Goal: Navigation & Orientation: Find specific page/section

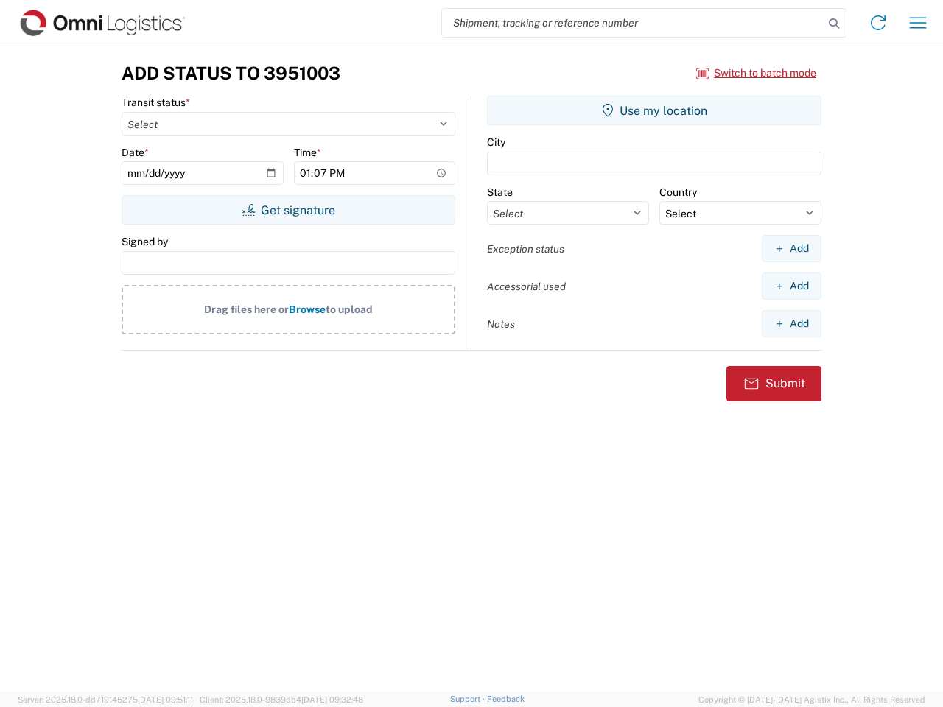
click at [633, 23] on input "search" at bounding box center [633, 23] width 382 height 28
click at [834, 24] on icon at bounding box center [834, 23] width 21 height 21
click at [878, 23] on icon at bounding box center [878, 23] width 24 height 24
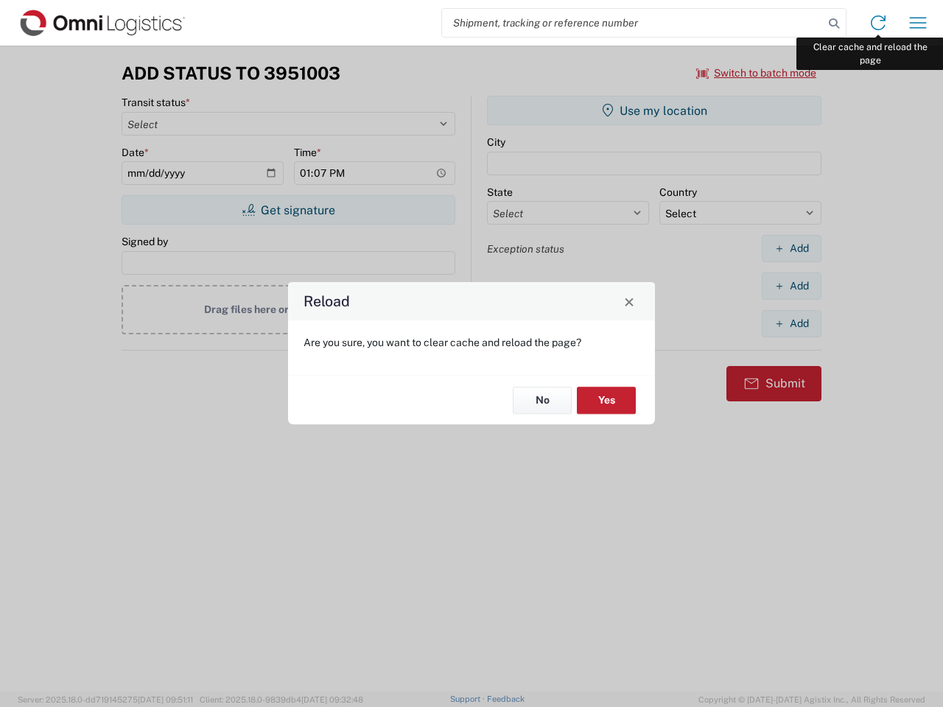
click at [918, 23] on div "Reload Are you sure, you want to clear cache and reload the page? No Yes" at bounding box center [471, 353] width 943 height 707
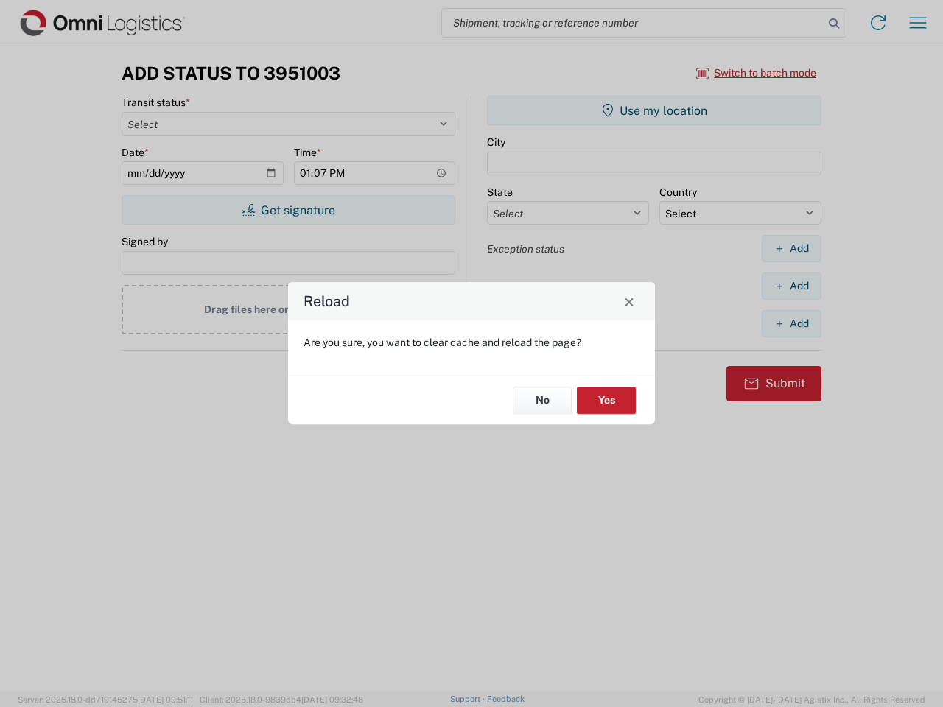
click at [757, 73] on div "Reload Are you sure, you want to clear cache and reload the page? No Yes" at bounding box center [471, 353] width 943 height 707
click at [288, 210] on div "Reload Are you sure, you want to clear cache and reload the page? No Yes" at bounding box center [471, 353] width 943 height 707
click at [654, 111] on div "Reload Are you sure, you want to clear cache and reload the page? No Yes" at bounding box center [471, 353] width 943 height 707
click at [791, 248] on div "Reload Are you sure, you want to clear cache and reload the page? No Yes" at bounding box center [471, 353] width 943 height 707
click at [791, 286] on div "Reload Are you sure, you want to clear cache and reload the page? No Yes" at bounding box center [471, 353] width 943 height 707
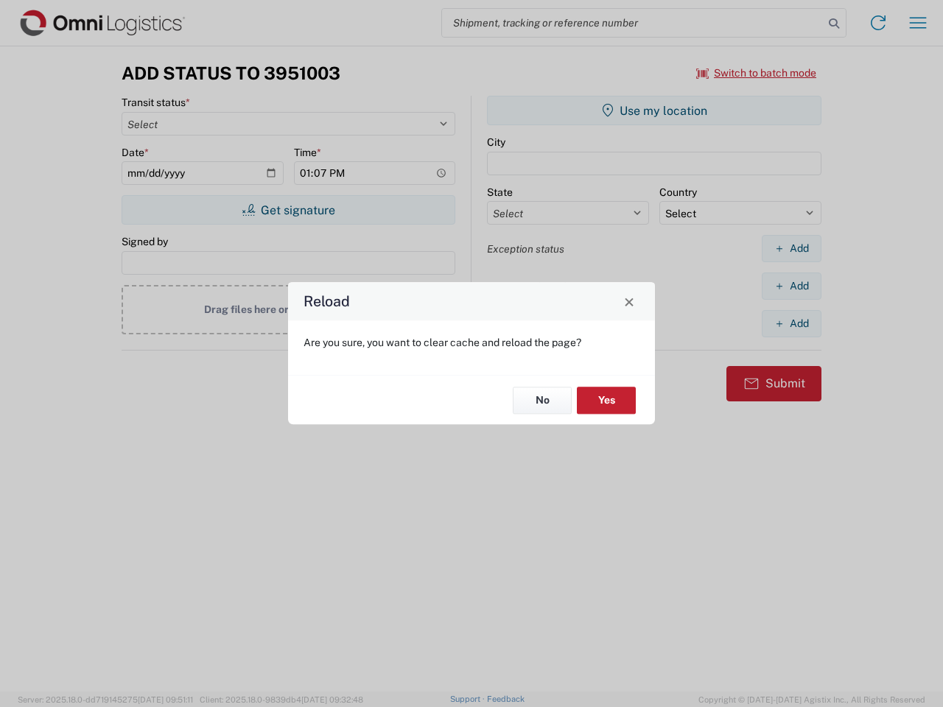
click at [791, 323] on div "Reload Are you sure, you want to clear cache and reload the page? No Yes" at bounding box center [471, 353] width 943 height 707
